Goal: Navigation & Orientation: Go to known website

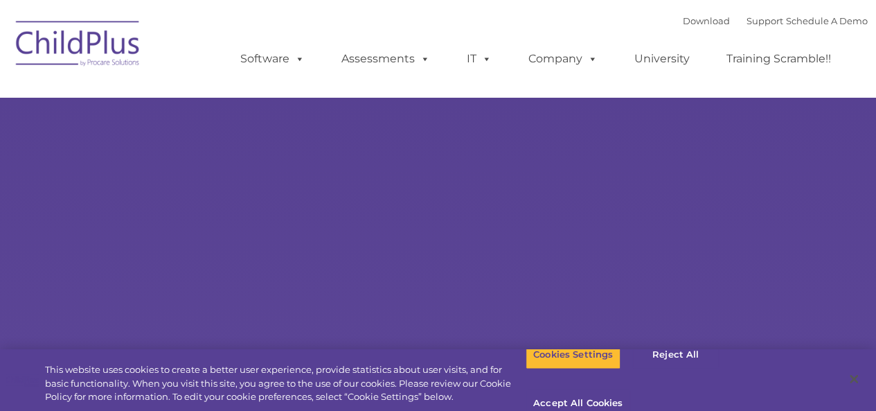
select select "MEDIUM"
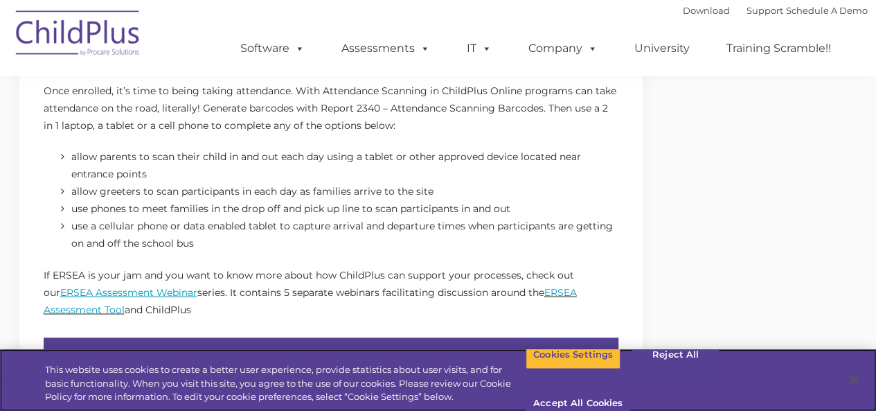
scroll to position [1042, 0]
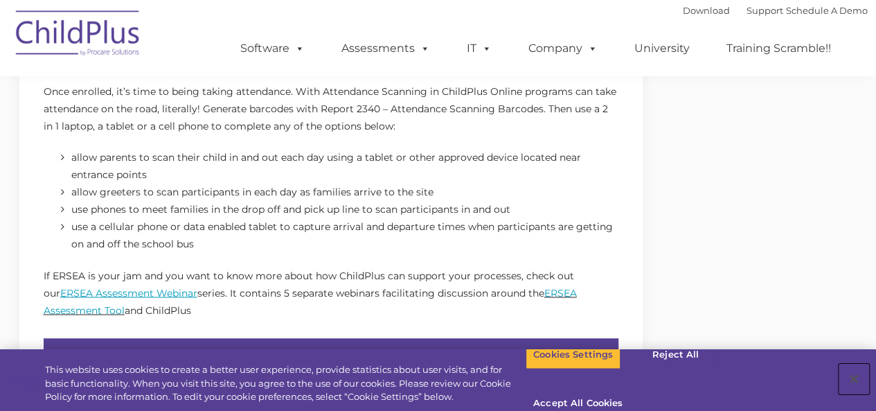
click at [858, 376] on button "Close" at bounding box center [854, 379] width 30 height 30
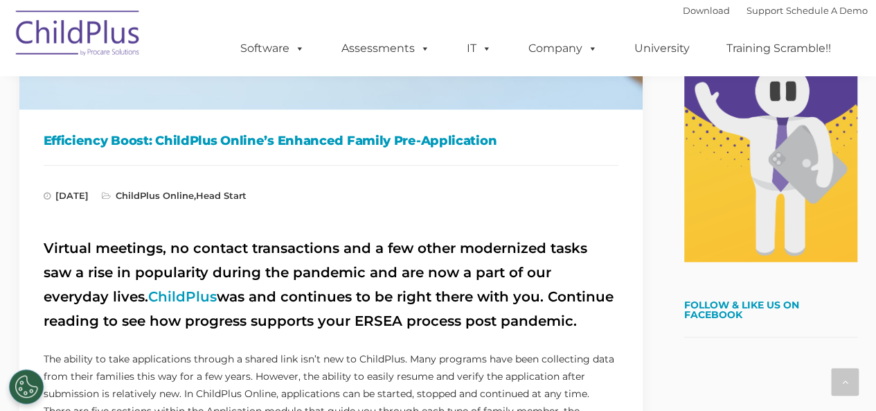
scroll to position [0, 0]
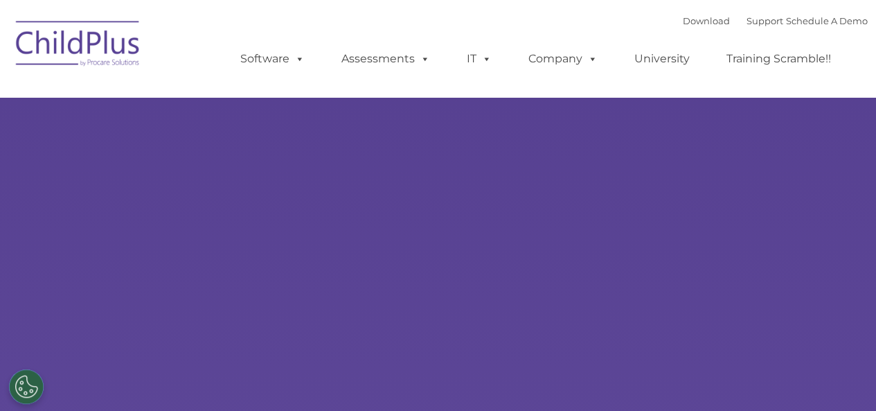
select select "MEDIUM"
